Goal: Navigation & Orientation: Understand site structure

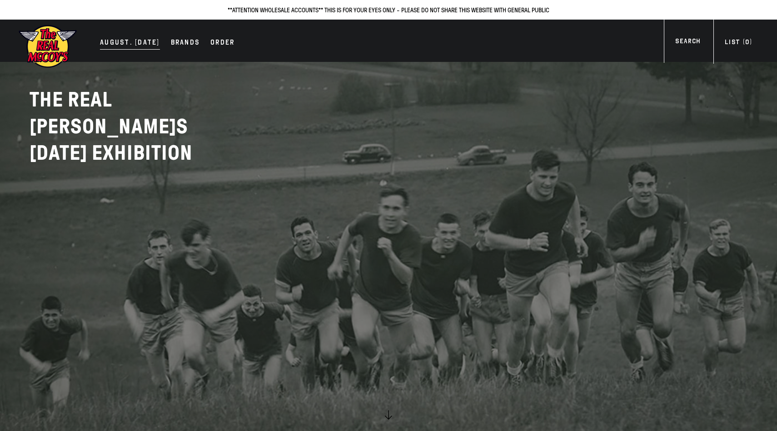
click at [150, 43] on div "AUGUST. 2025" at bounding box center [130, 43] width 60 height 13
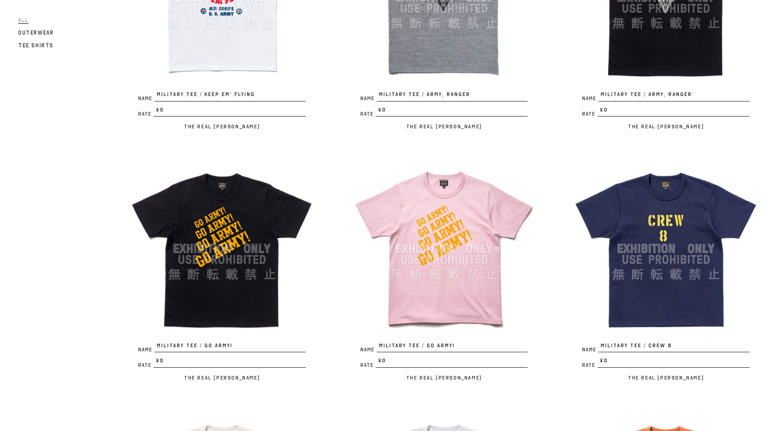
scroll to position [716, 0]
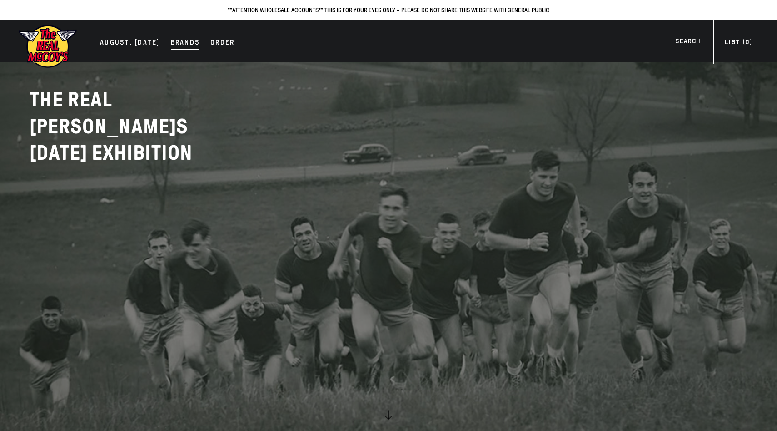
click at [171, 42] on div "Brands" at bounding box center [185, 43] width 29 height 13
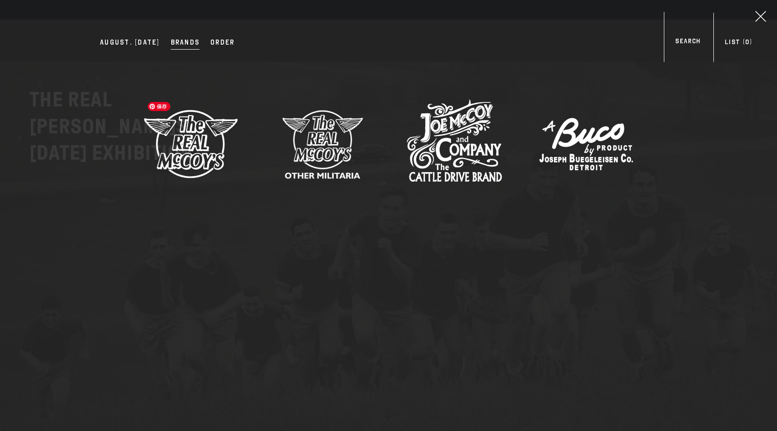
click at [225, 132] on img at bounding box center [190, 143] width 95 height 95
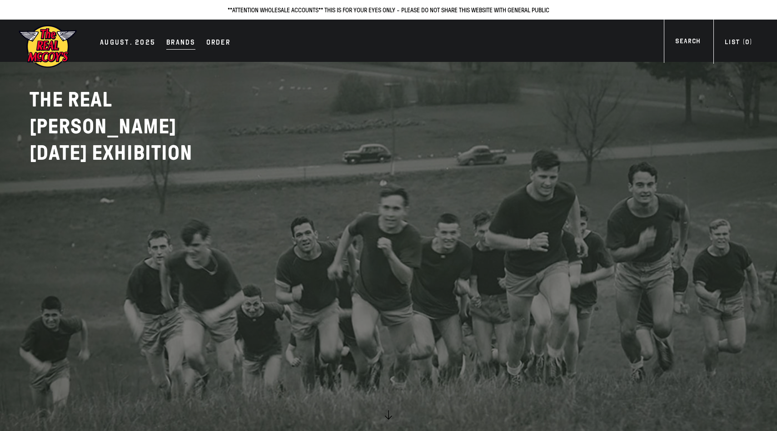
click at [189, 42] on div "Brands" at bounding box center [180, 43] width 29 height 13
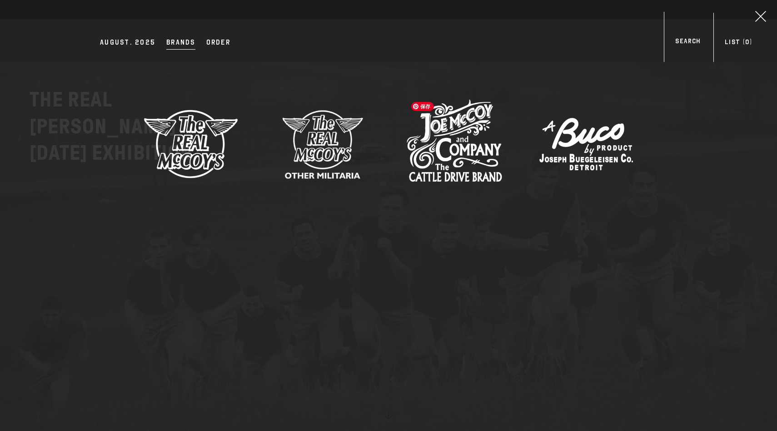
click at [481, 125] on img at bounding box center [454, 143] width 95 height 95
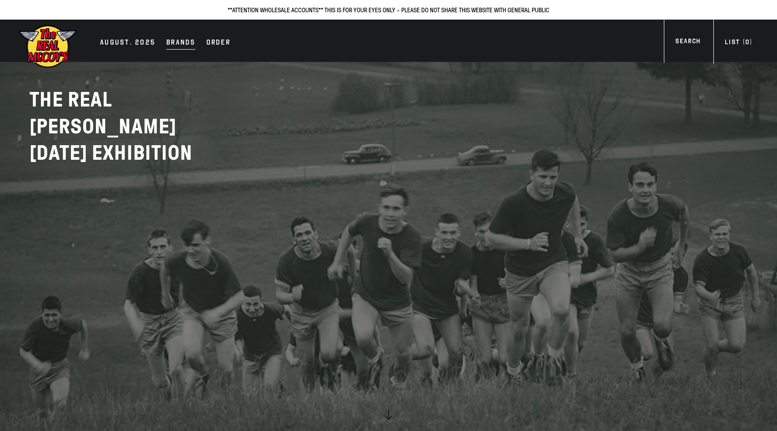
click at [179, 46] on div "Brands" at bounding box center [180, 43] width 29 height 13
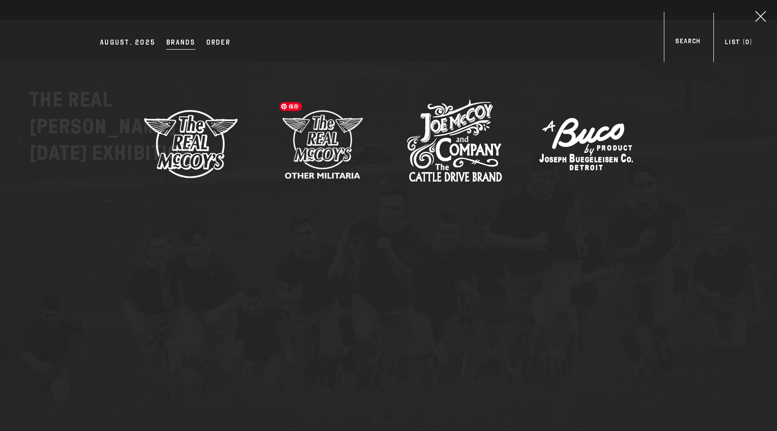
click at [286, 127] on img at bounding box center [322, 143] width 95 height 95
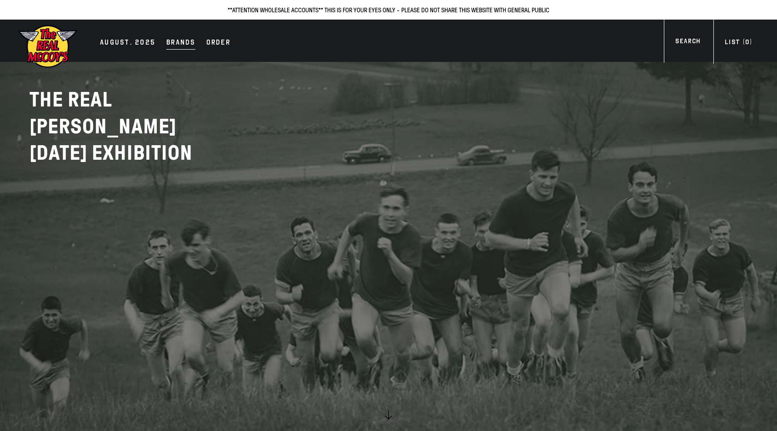
click at [177, 37] on div "Brands" at bounding box center [180, 43] width 29 height 13
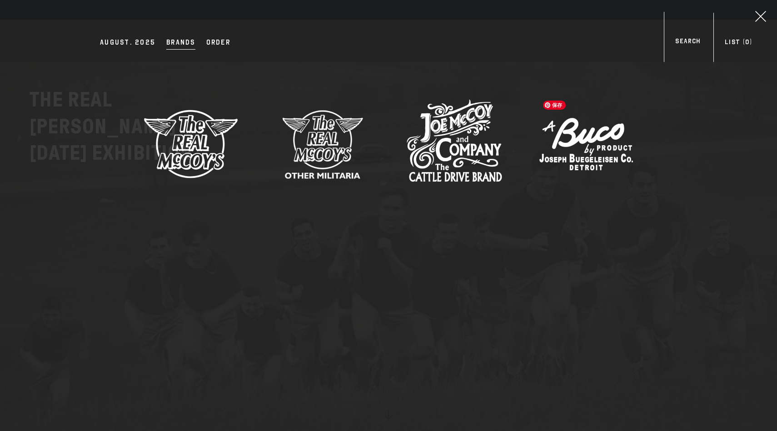
click at [553, 140] on img at bounding box center [586, 143] width 95 height 95
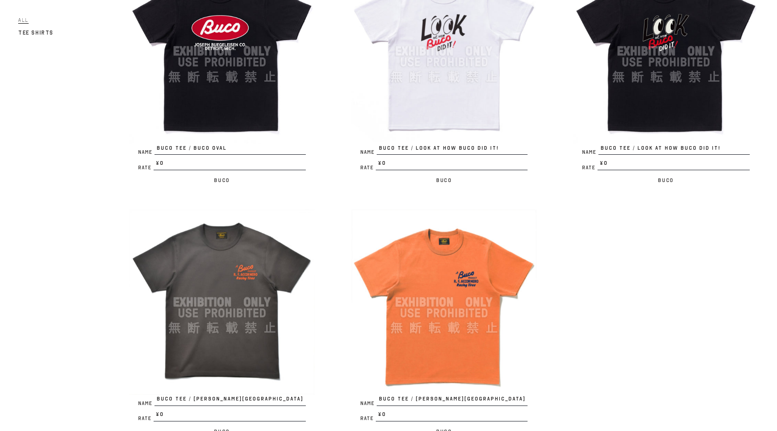
scroll to position [682, 0]
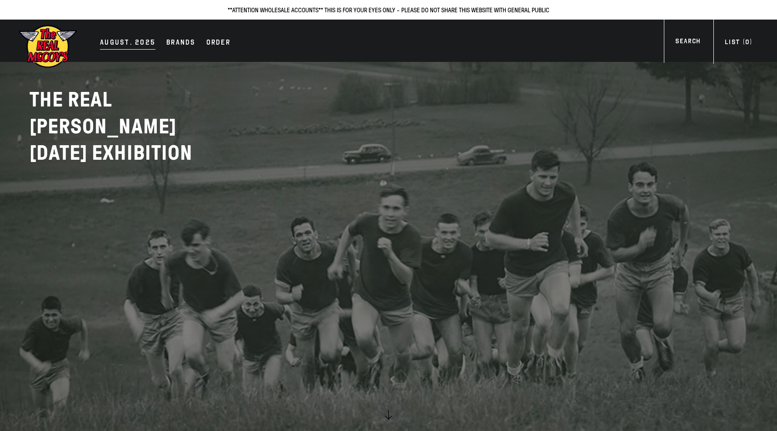
click at [120, 46] on div "AUGUST. 2025" at bounding box center [127, 43] width 55 height 13
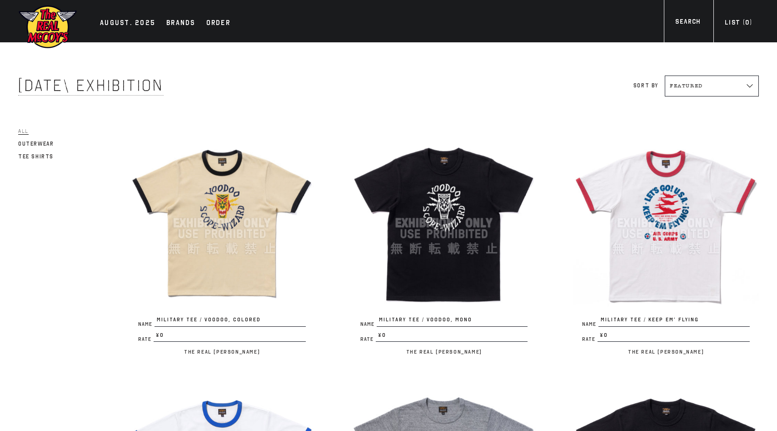
click at [63, 34] on img at bounding box center [47, 27] width 59 height 45
